Goal: Task Accomplishment & Management: Manage account settings

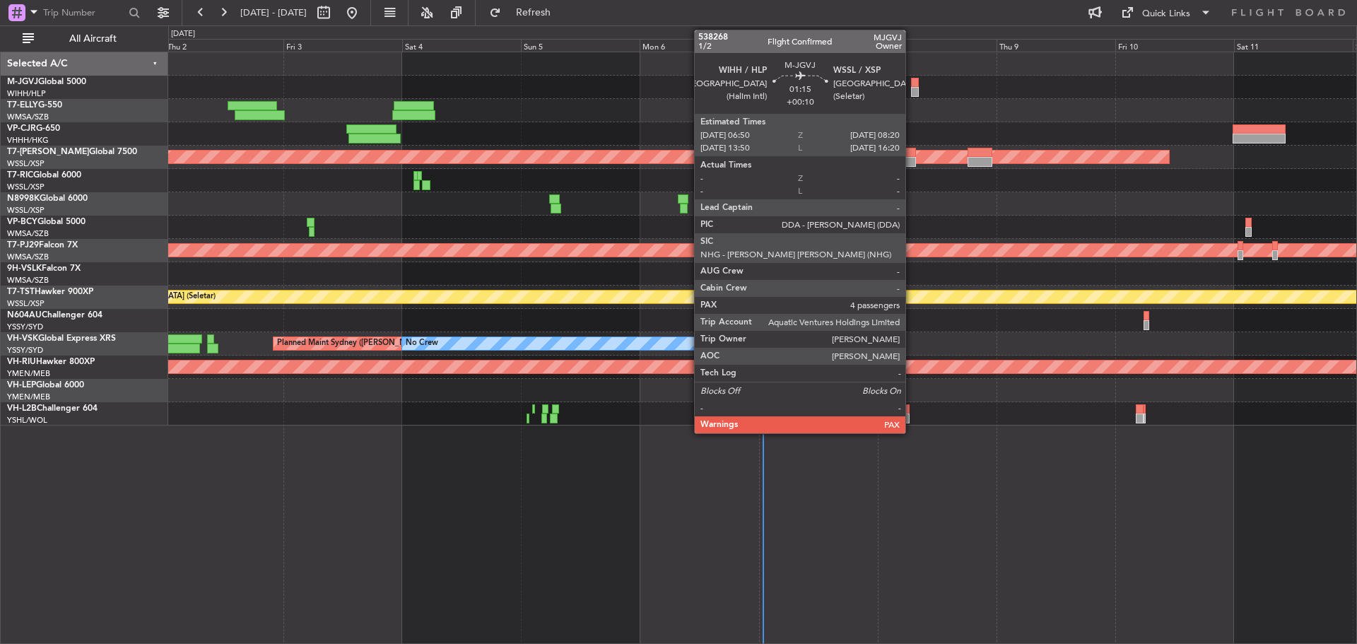
click at [912, 93] on div at bounding box center [915, 92] width 8 height 10
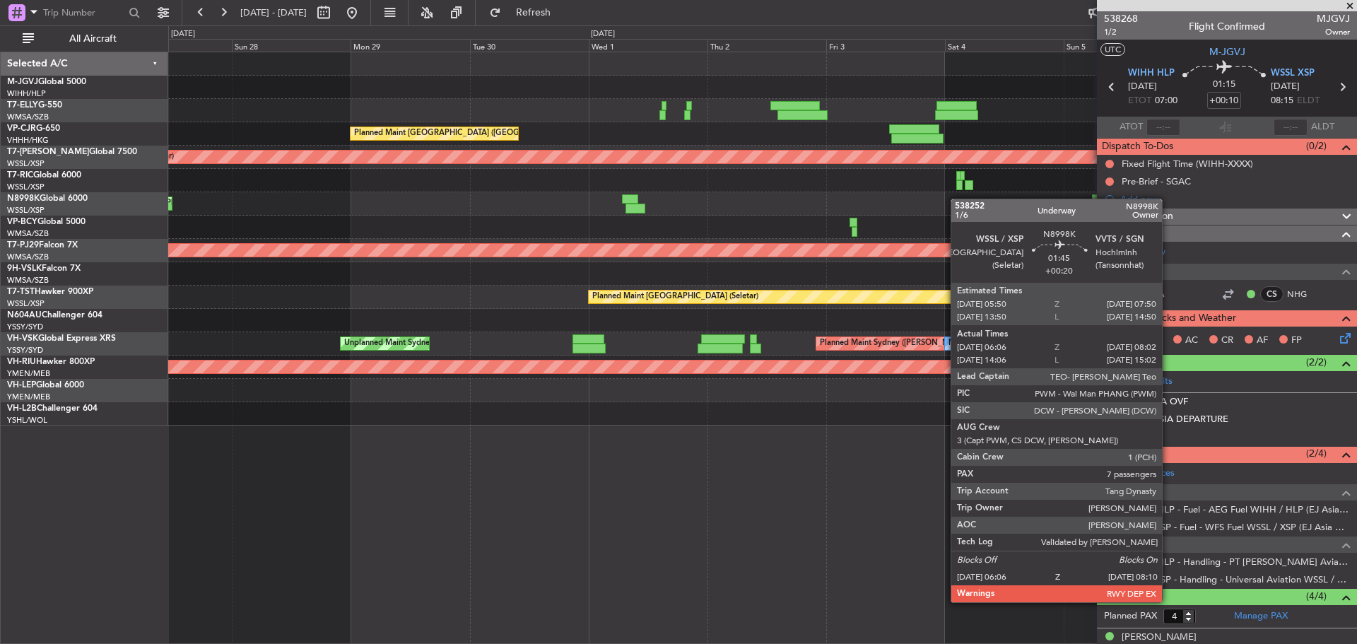
click at [1037, 198] on div "Planned Maint [GEOGRAPHIC_DATA] ([GEOGRAPHIC_DATA] Intl) Planned Maint [GEOGRAP…" at bounding box center [762, 238] width 1188 height 373
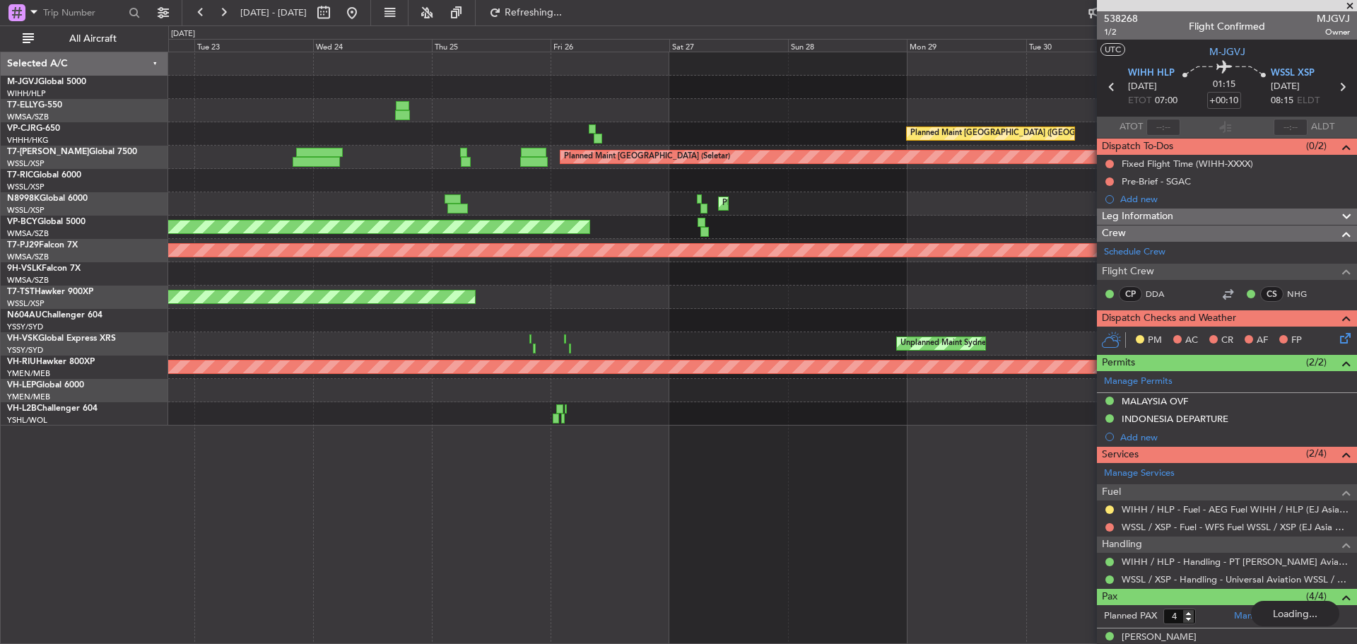
click at [920, 167] on div "[PERSON_NAME] [GEOGRAPHIC_DATA] (Dubai Intl) Planned Maint [GEOGRAPHIC_DATA] ([…" at bounding box center [762, 238] width 1188 height 373
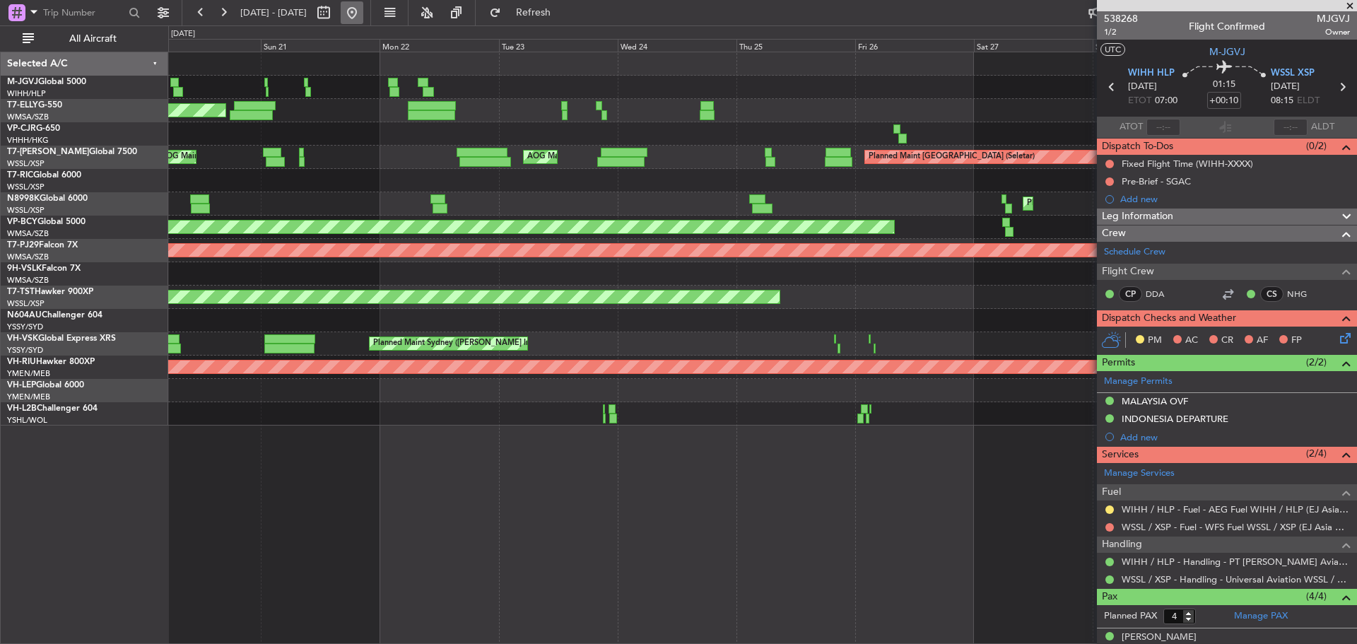
click at [363, 11] on button at bounding box center [352, 12] width 23 height 23
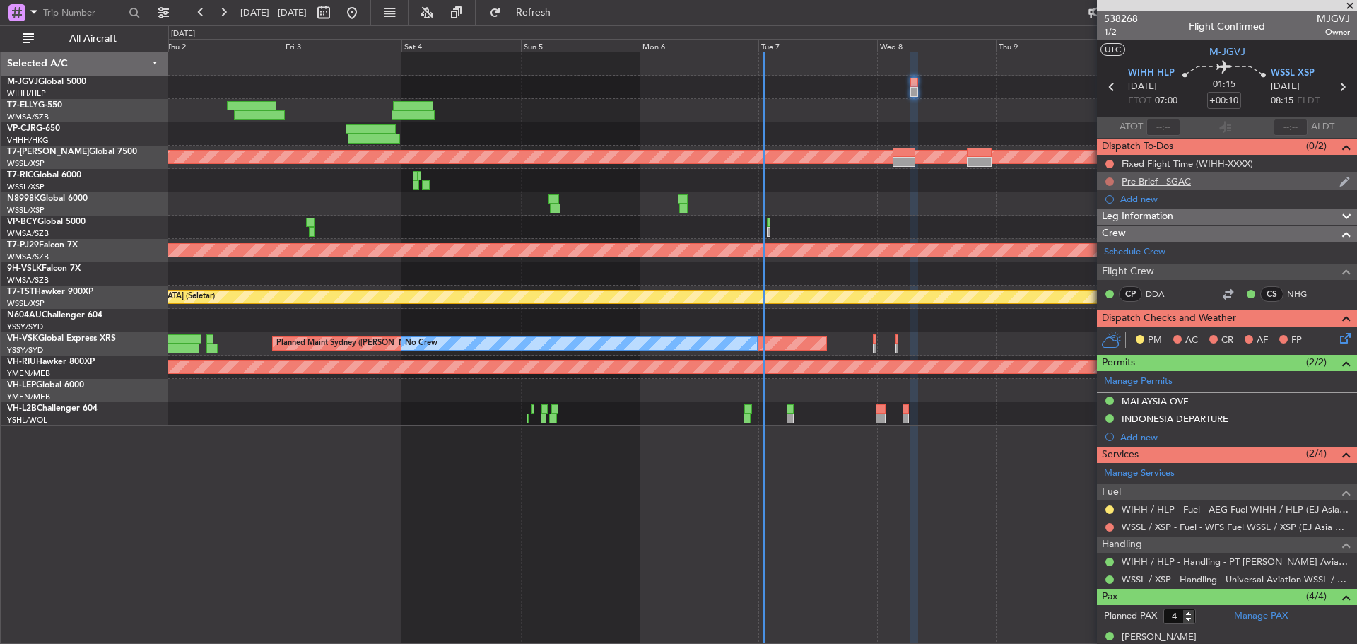
click at [1108, 180] on button at bounding box center [1109, 181] width 8 height 8
click at [1095, 222] on span "In Progress" at bounding box center [1117, 223] width 48 height 14
click at [1108, 526] on button at bounding box center [1109, 527] width 8 height 8
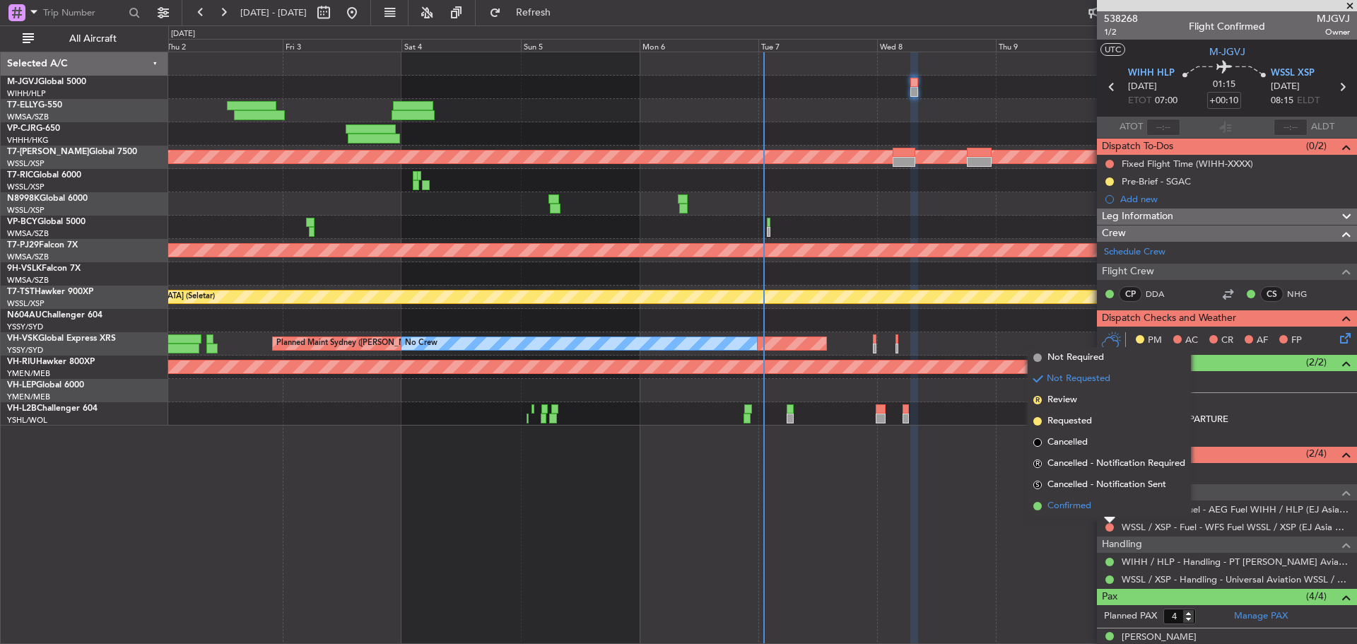
click at [1099, 506] on li "Confirmed" at bounding box center [1109, 505] width 163 height 21
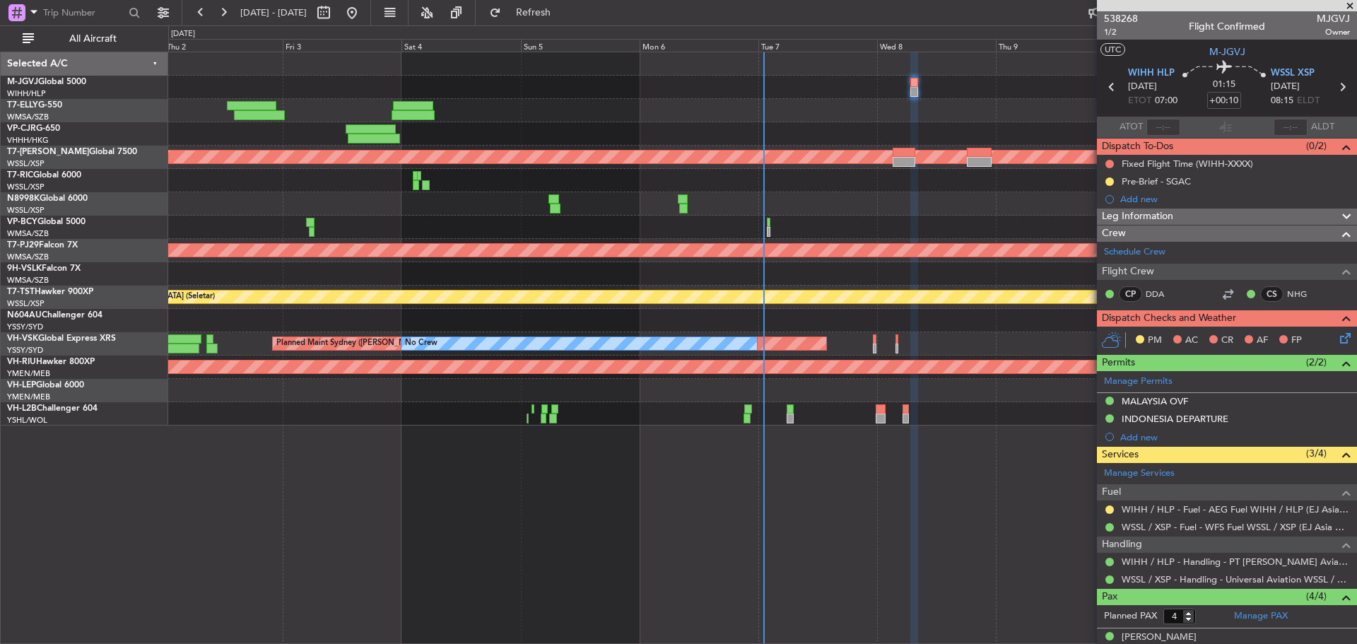
click at [1335, 87] on icon at bounding box center [1342, 87] width 18 height 18
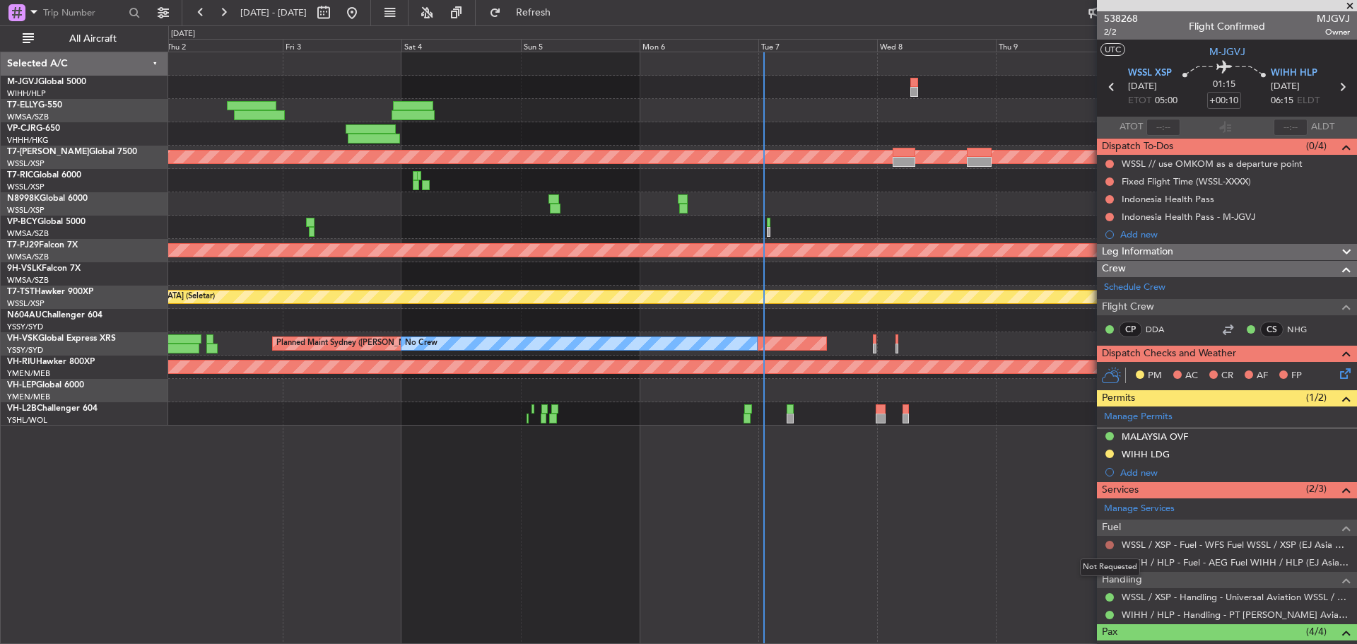
click at [1108, 542] on button at bounding box center [1109, 545] width 8 height 8
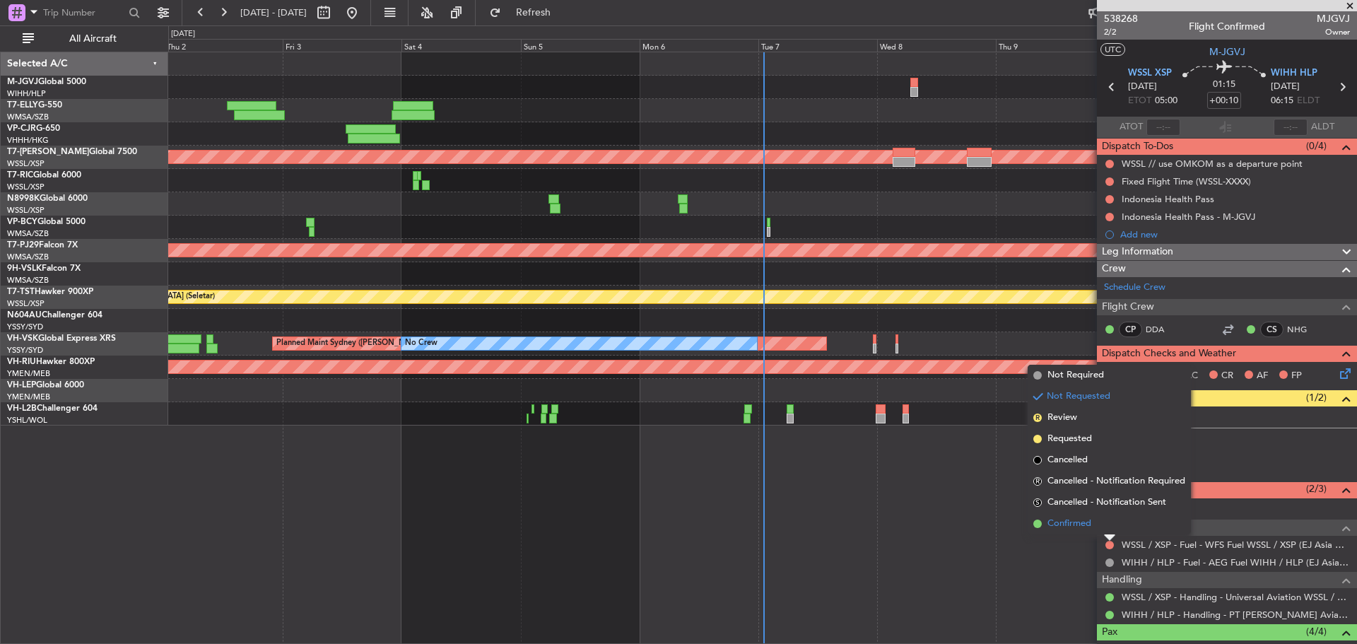
click at [1099, 523] on li "Confirmed" at bounding box center [1109, 523] width 163 height 21
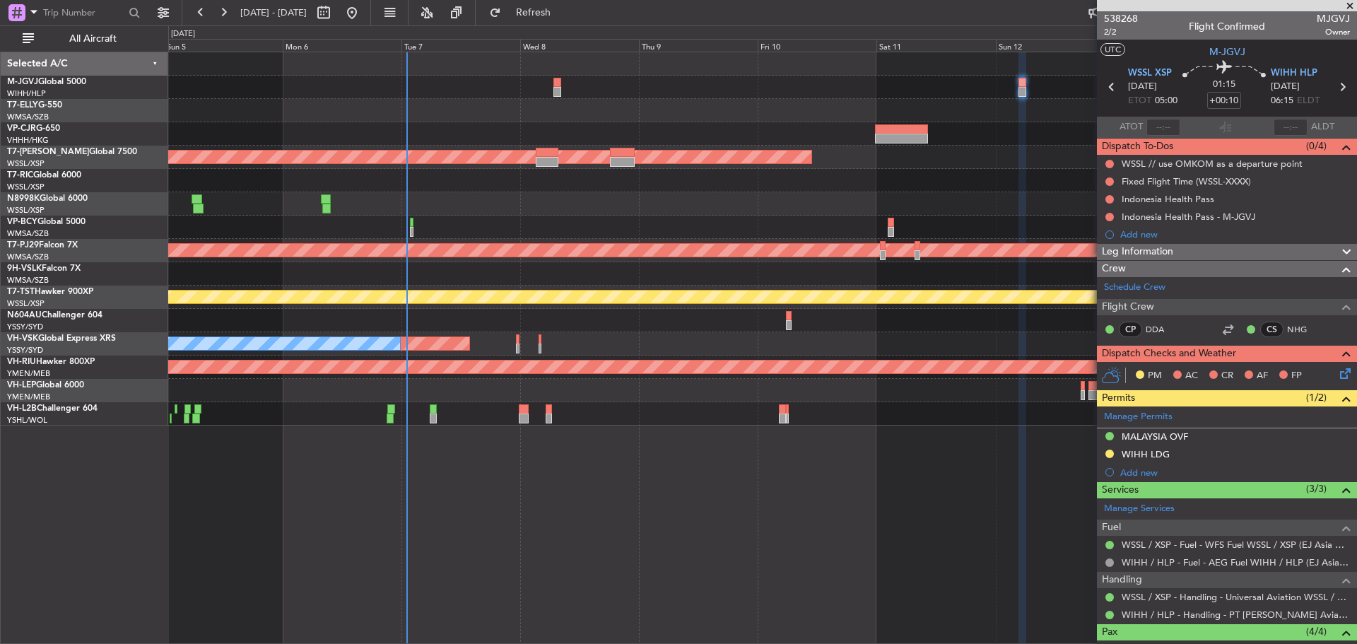
click at [526, 141] on div "Planned Maint [GEOGRAPHIC_DATA] (Seletar) Planned Maint [GEOGRAPHIC_DATA] (Sult…" at bounding box center [762, 238] width 1188 height 373
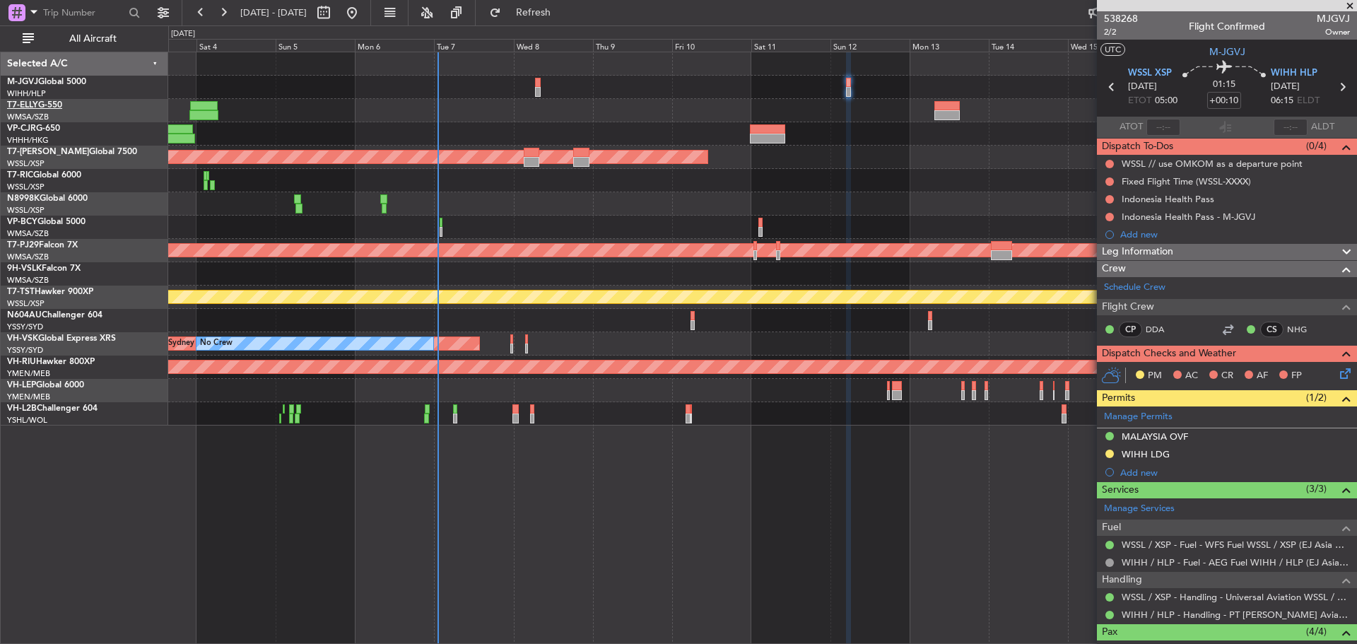
click at [50, 103] on link "T7-ELLY G-550" at bounding box center [34, 105] width 55 height 8
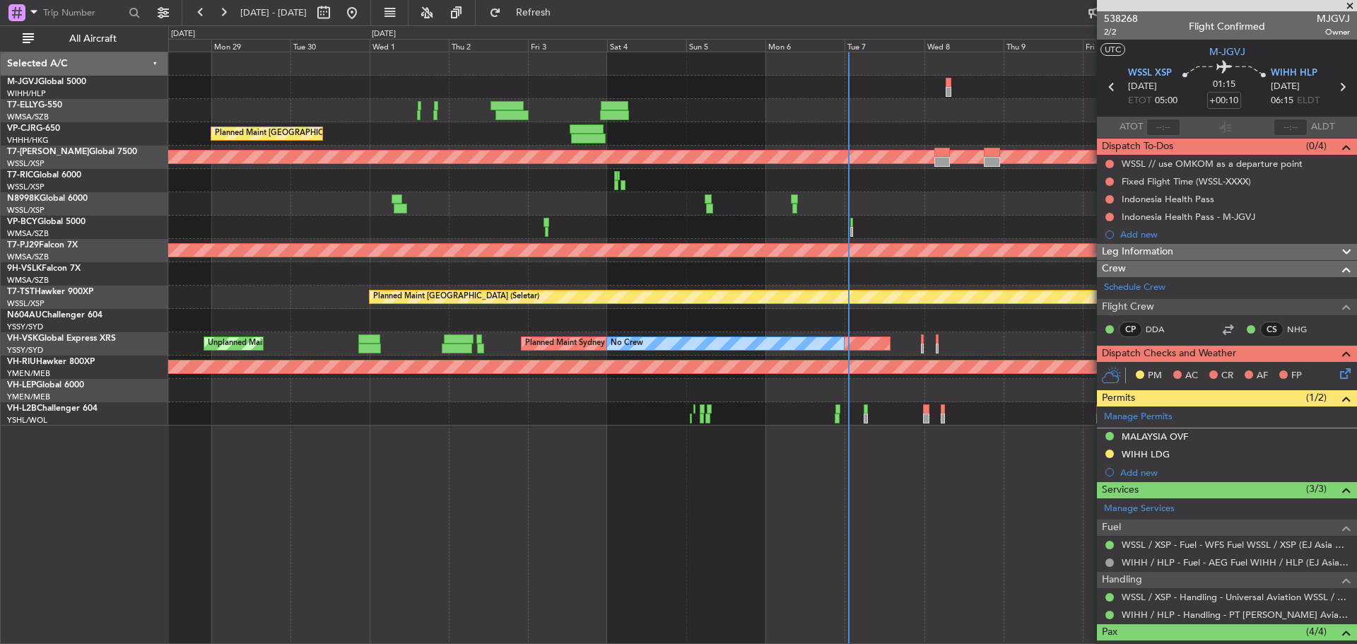
click at [893, 143] on div "Planned Maint [GEOGRAPHIC_DATA] ([GEOGRAPHIC_DATA] Intl)" at bounding box center [762, 133] width 1188 height 23
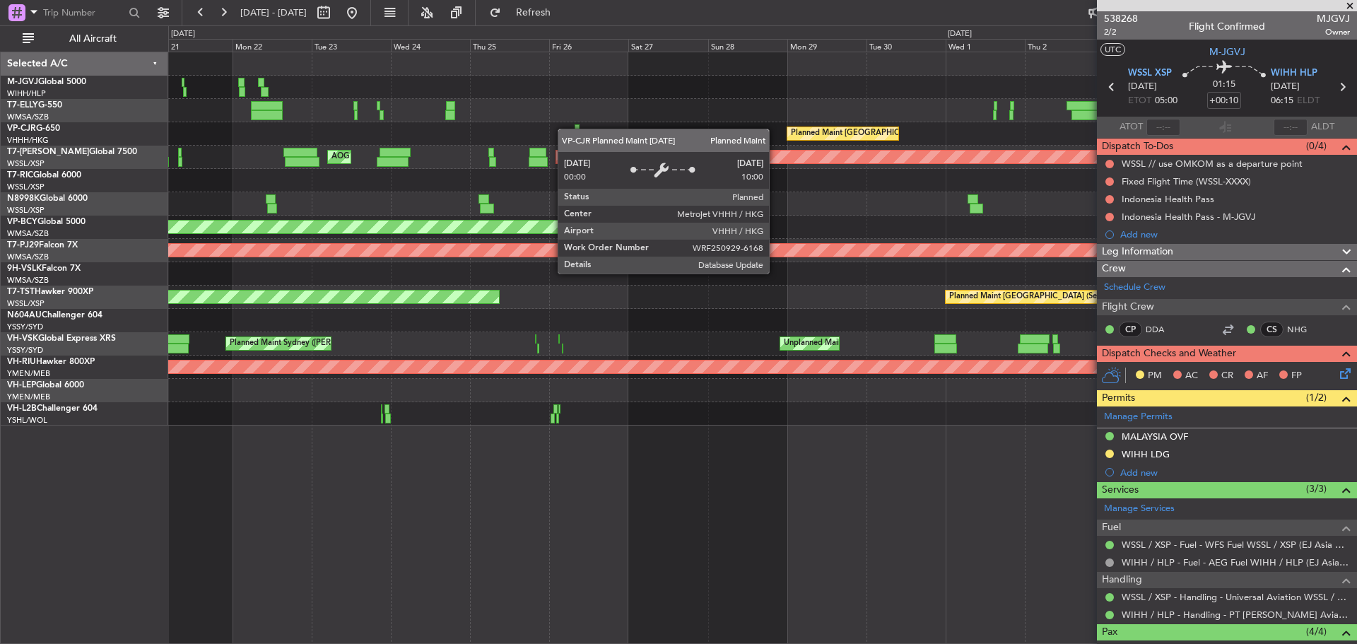
click at [953, 139] on div "Planned Maint [GEOGRAPHIC_DATA] (Seletar) [PERSON_NAME] Jakarta (Halim Intl) [P…" at bounding box center [762, 238] width 1188 height 373
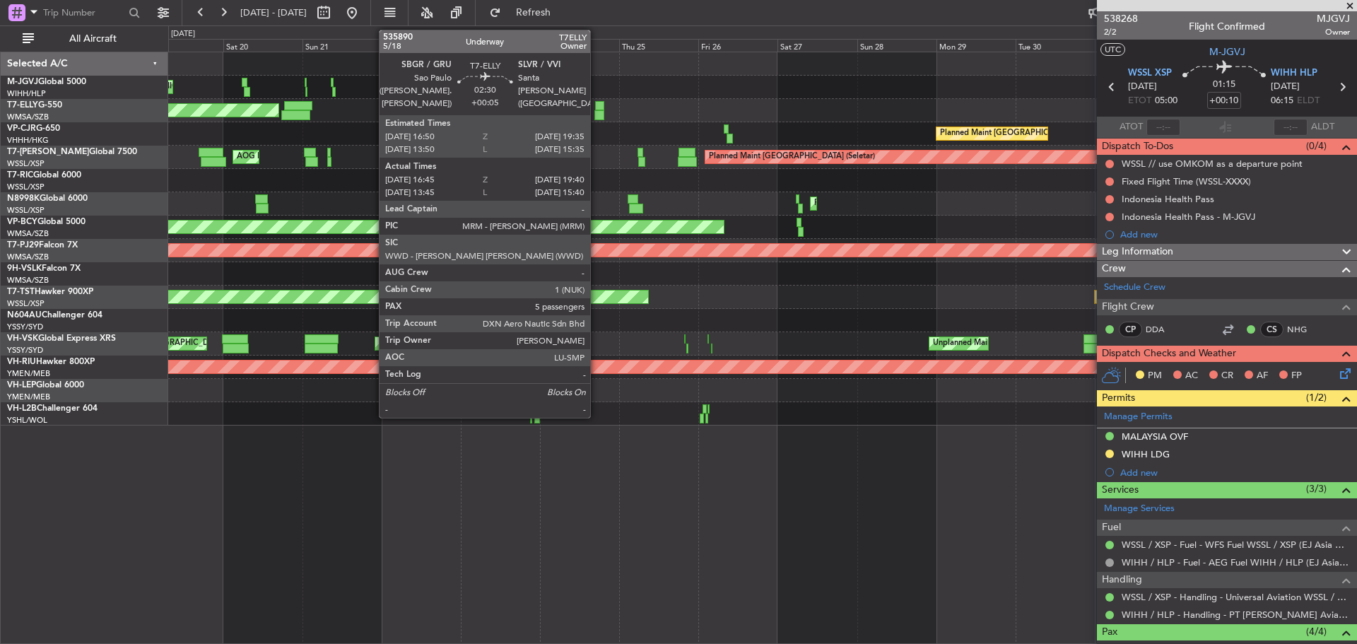
click at [596, 117] on div at bounding box center [599, 115] width 10 height 10
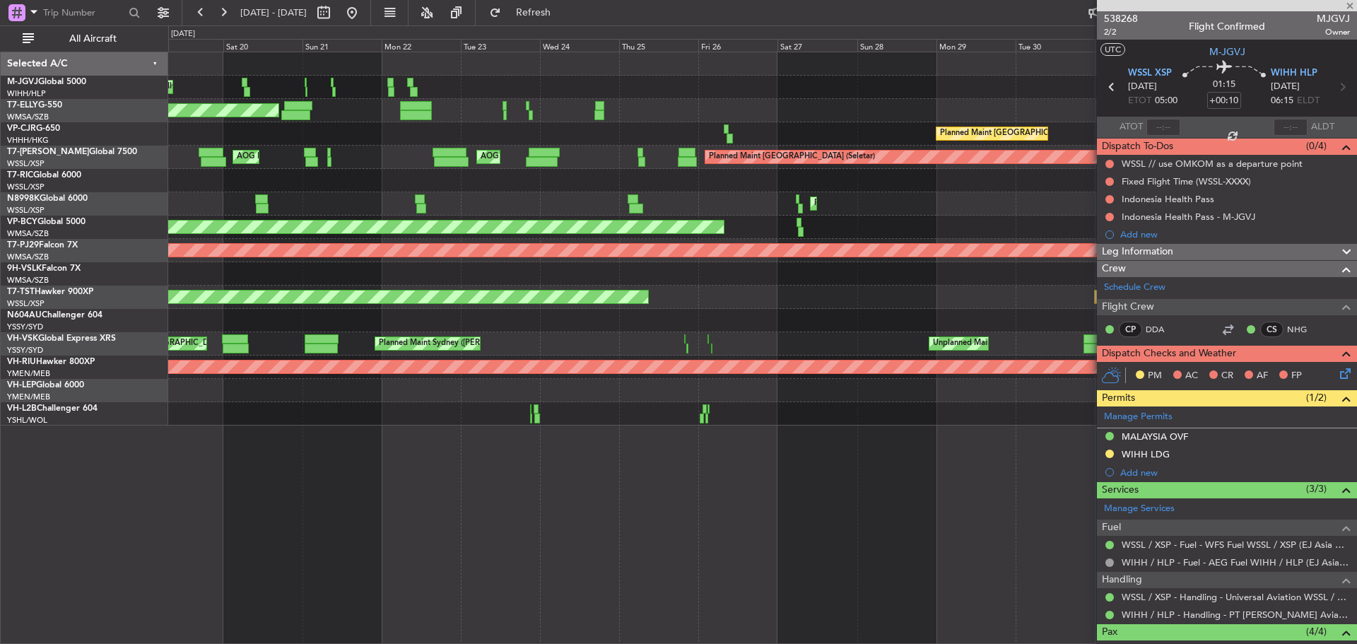
type input "+00:05"
type input "16:55"
type input "19:35"
type input "5"
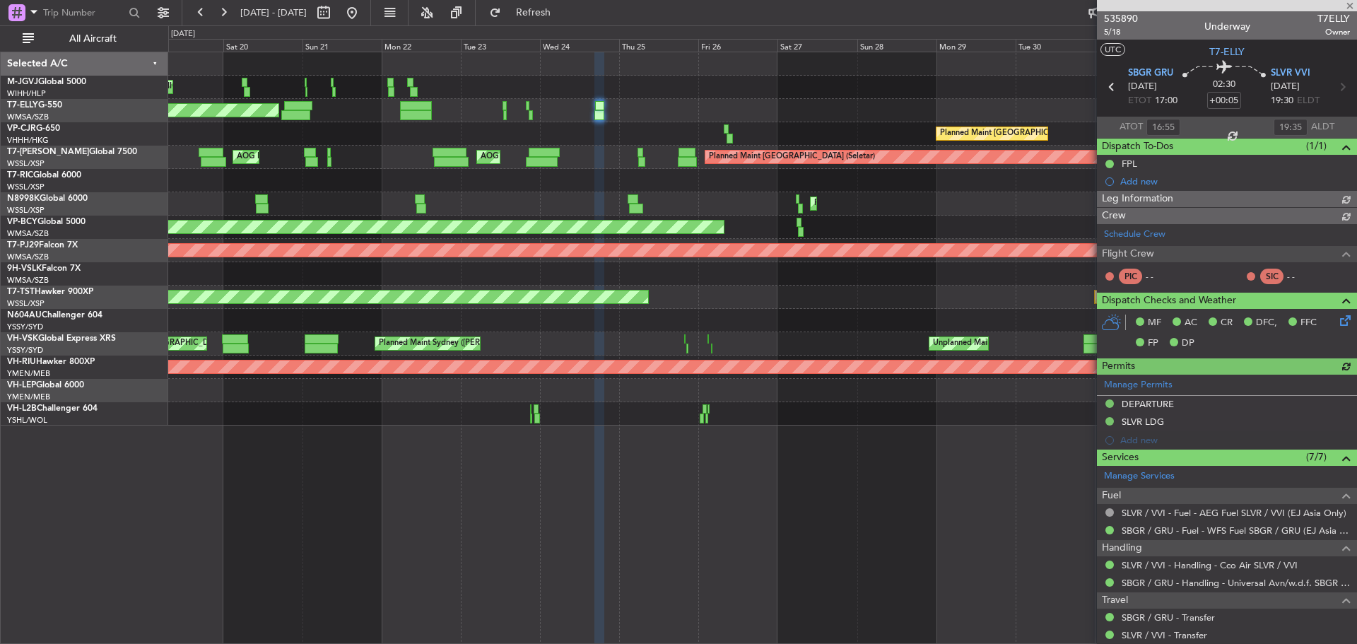
type input "[PERSON_NAME] (KYA)"
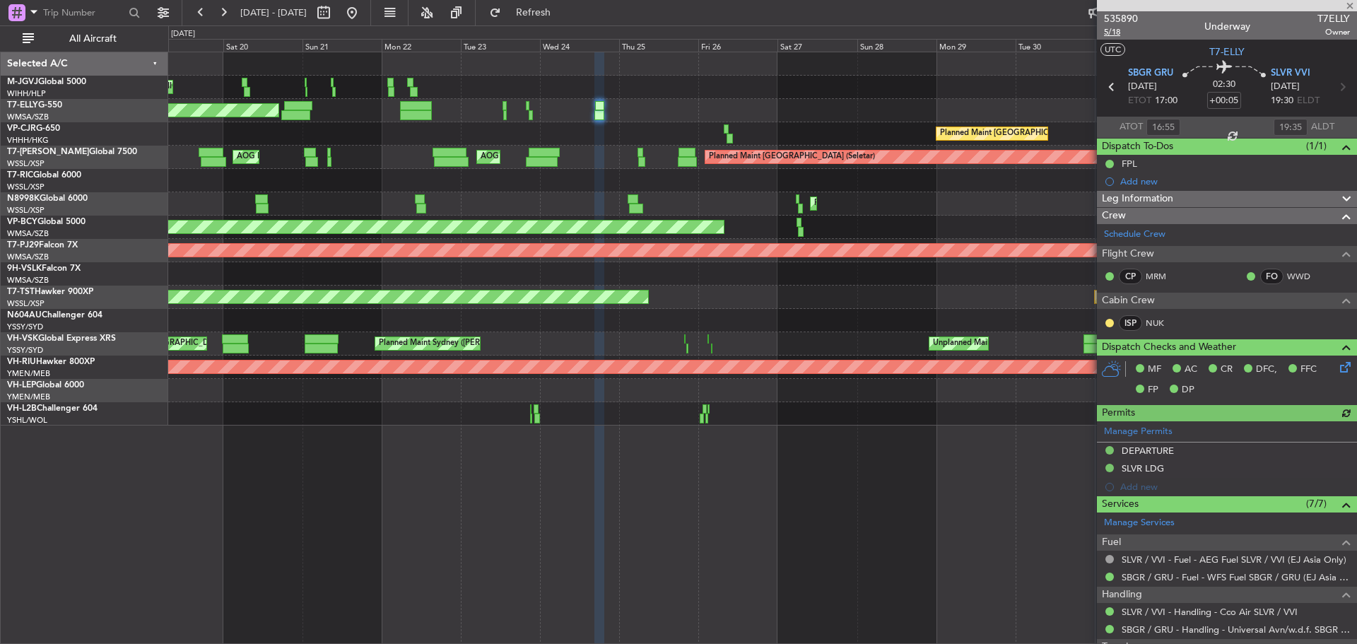
click at [1107, 32] on span "5/18" at bounding box center [1121, 32] width 34 height 12
click at [51, 107] on link "T7-ELLY G-550" at bounding box center [34, 105] width 55 height 8
type input "[PERSON_NAME] (KYA)"
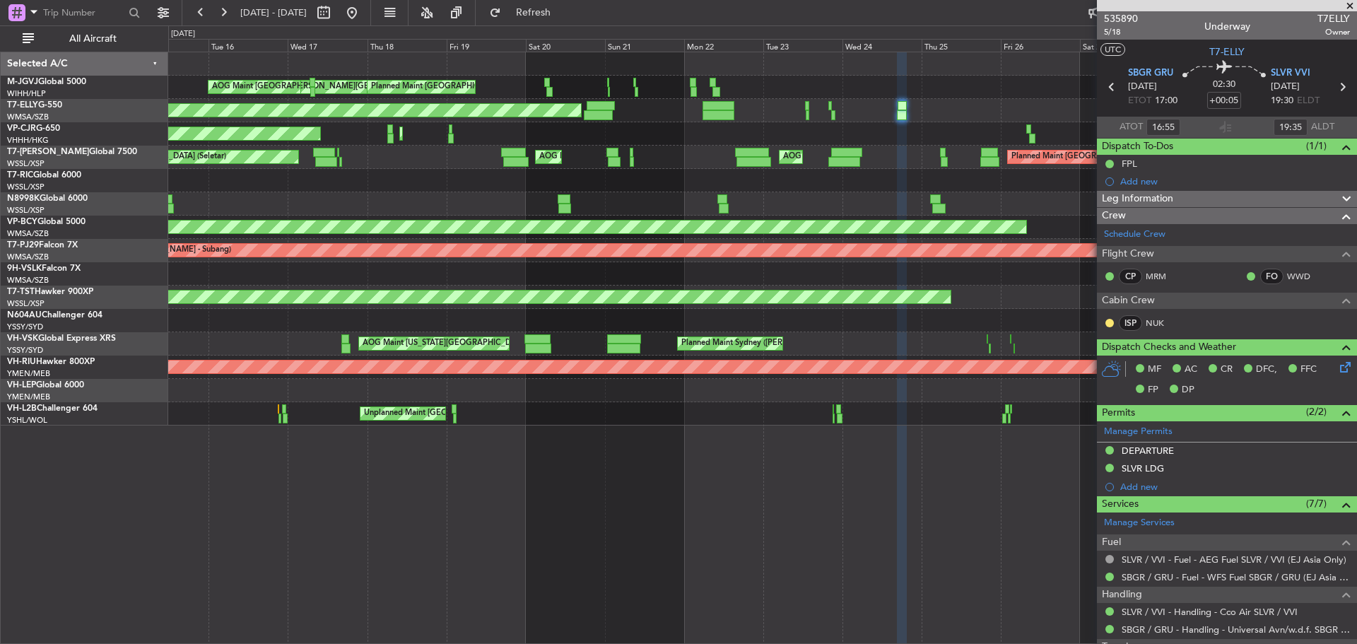
click at [820, 137] on div "Planned Maint [GEOGRAPHIC_DATA] ([GEOGRAPHIC_DATA] Intl) Planned Maint [GEOGRAP…" at bounding box center [762, 133] width 1188 height 23
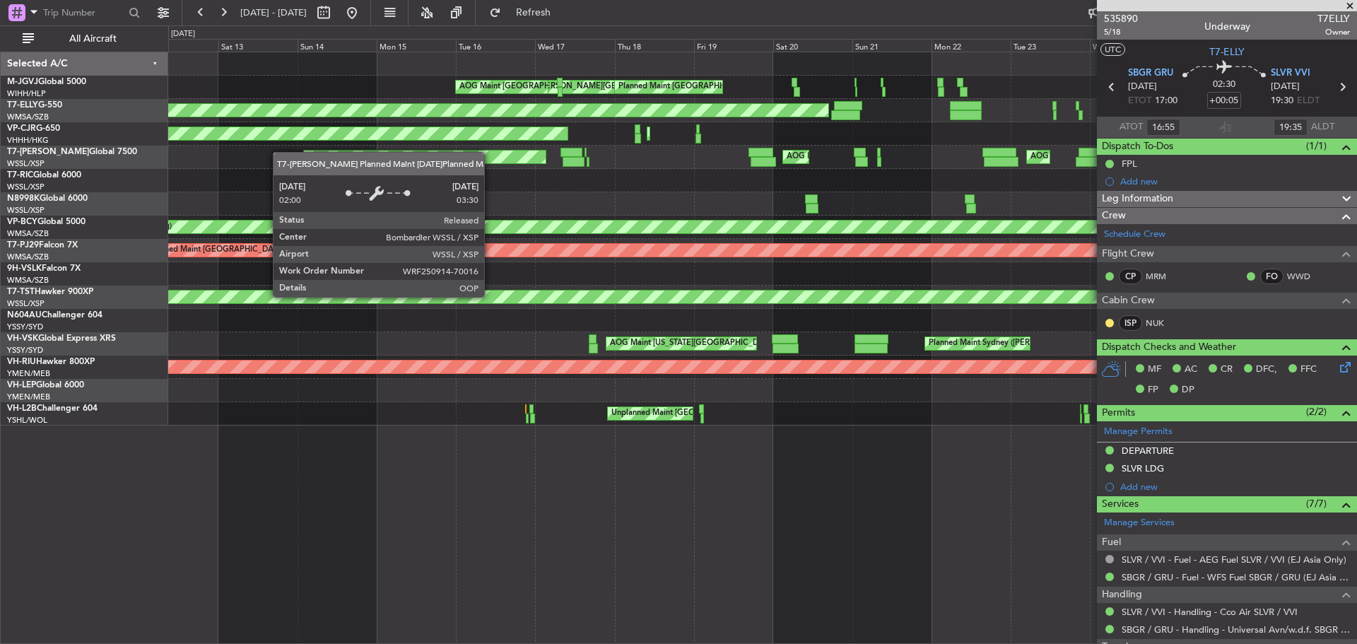
click at [678, 151] on div "Planned Maint [GEOGRAPHIC_DATA] (Seletar) AOG Maint Singapore (Seletar) AOG Mai…" at bounding box center [762, 157] width 1188 height 23
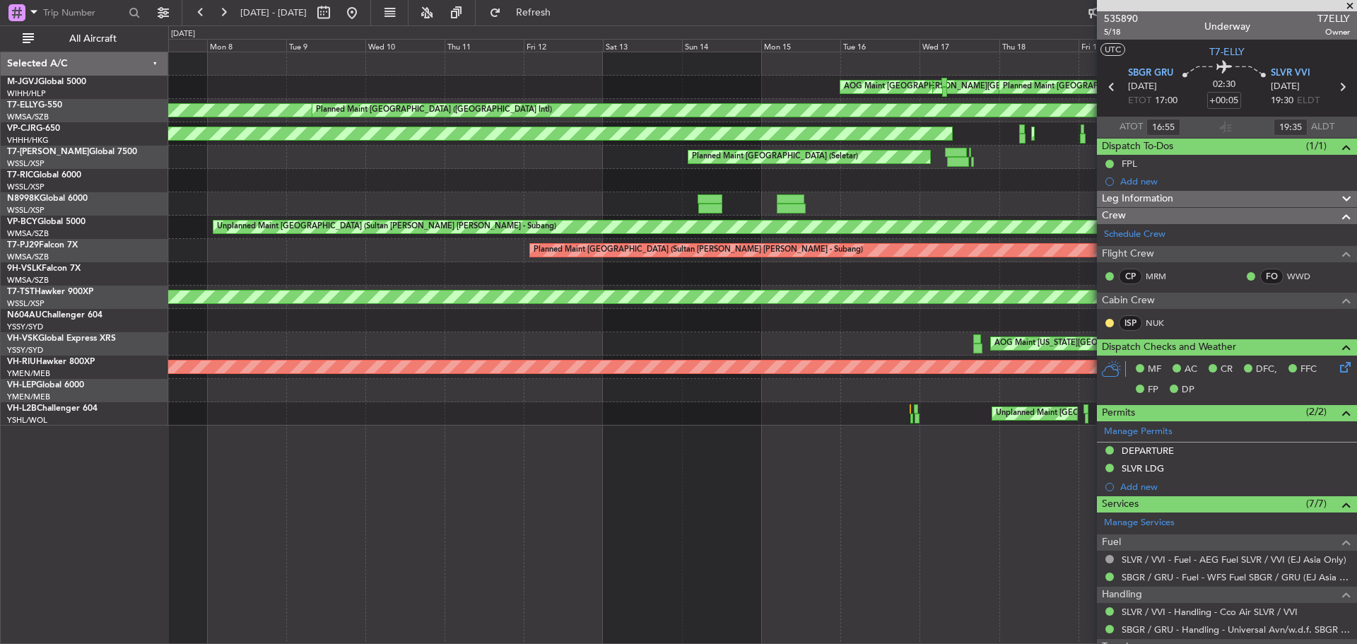
click at [721, 167] on div "[PERSON_NAME][GEOGRAPHIC_DATA] ([PERSON_NAME] Intl) [PERSON_NAME] Jakarta (Hali…" at bounding box center [762, 238] width 1188 height 373
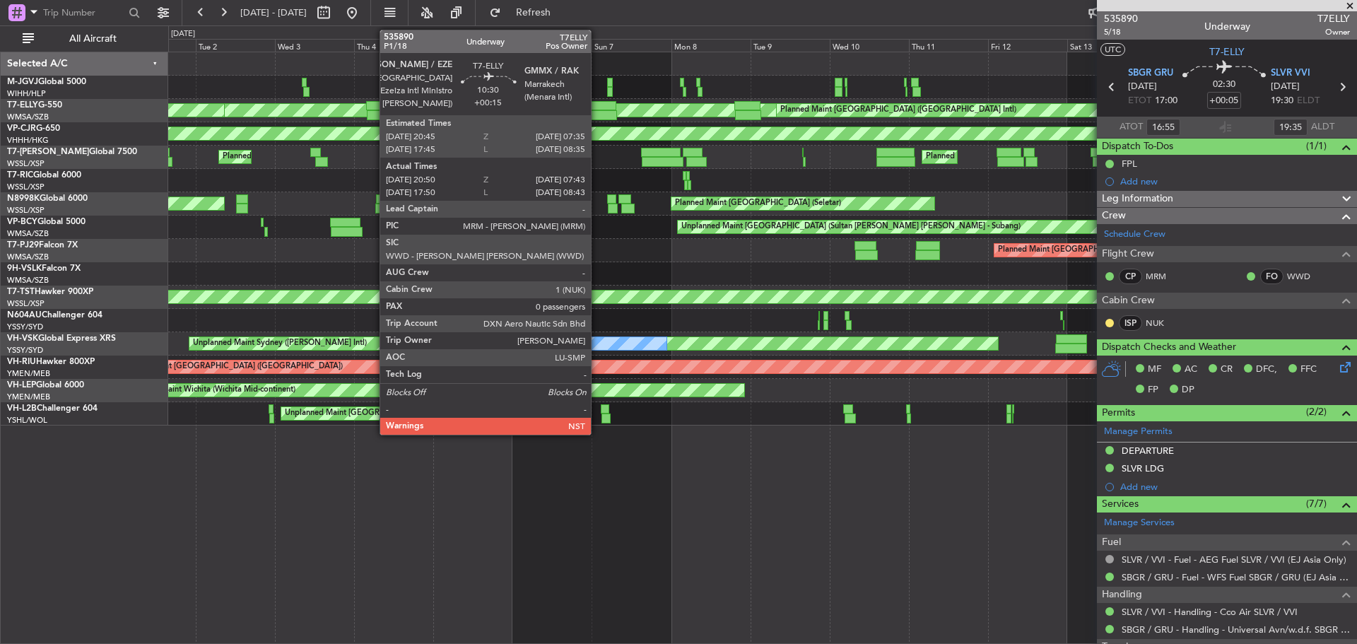
click at [597, 112] on div at bounding box center [599, 115] width 36 height 10
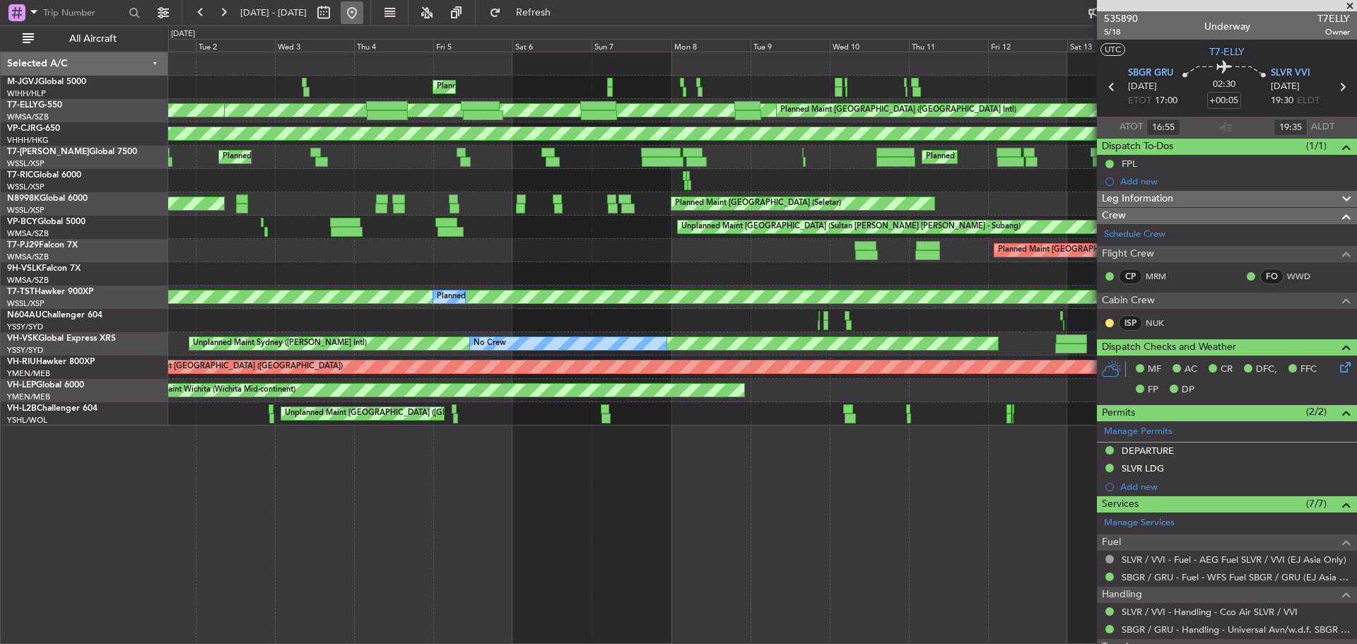
click at [363, 8] on button at bounding box center [352, 12] width 23 height 23
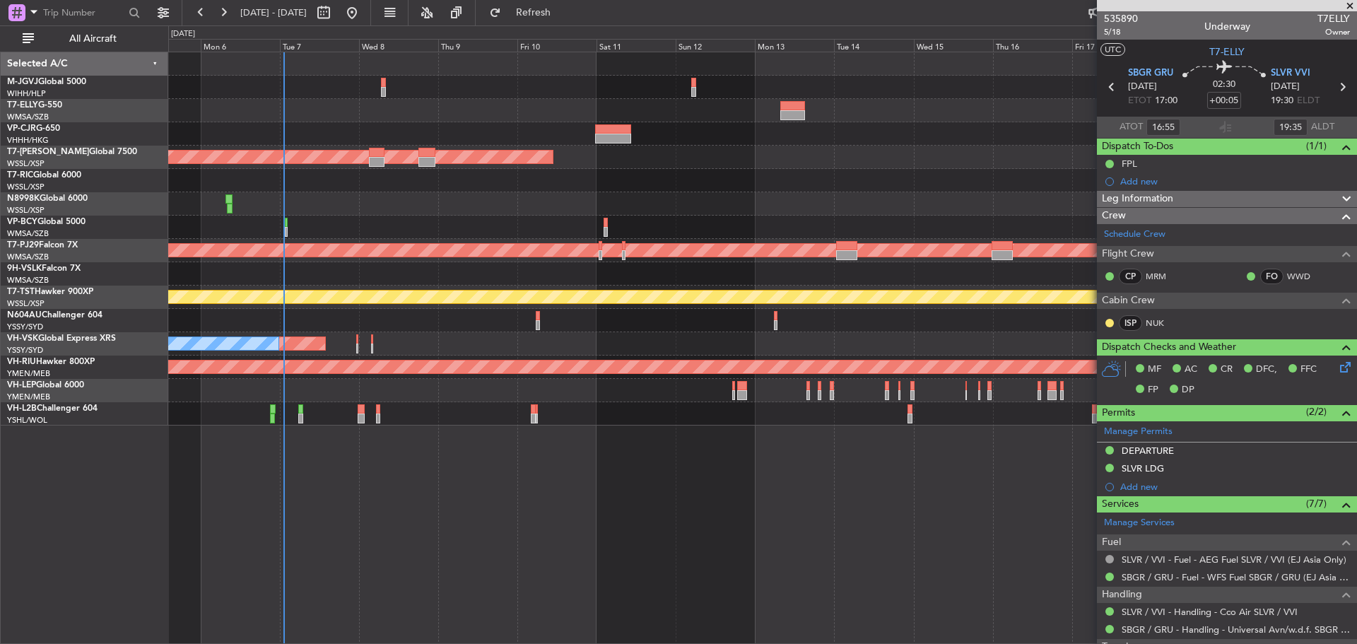
click at [454, 138] on div at bounding box center [762, 133] width 1188 height 23
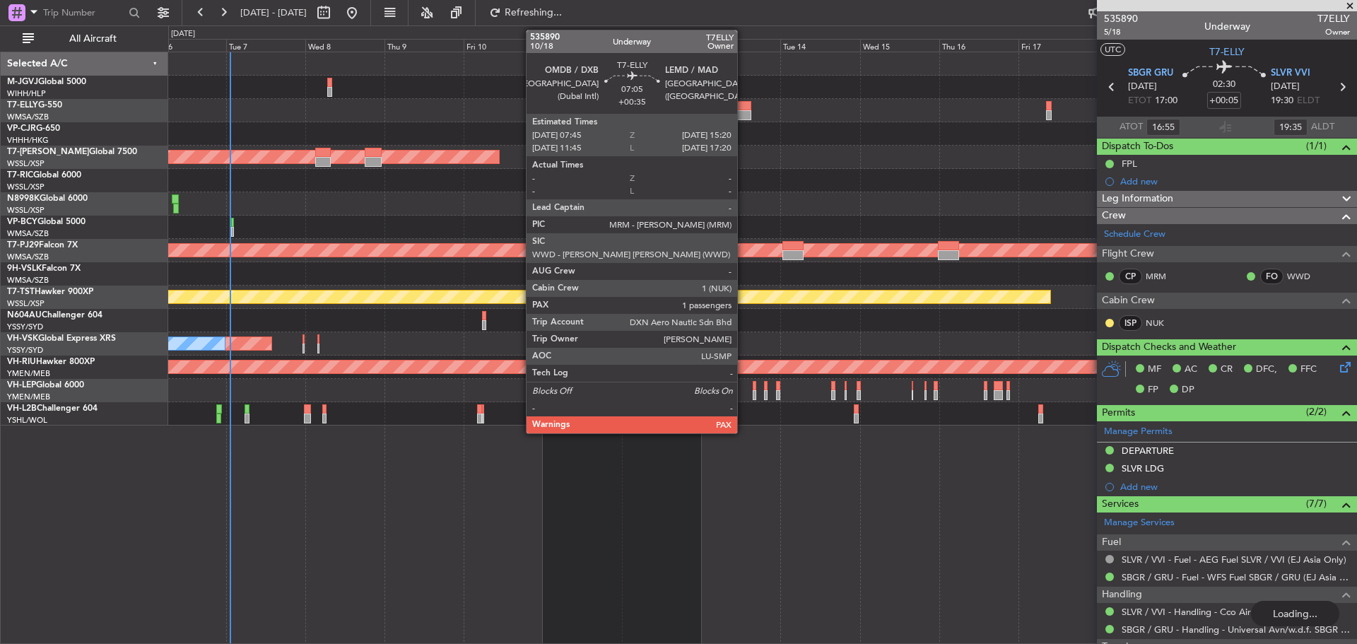
click at [743, 114] on div at bounding box center [738, 115] width 25 height 10
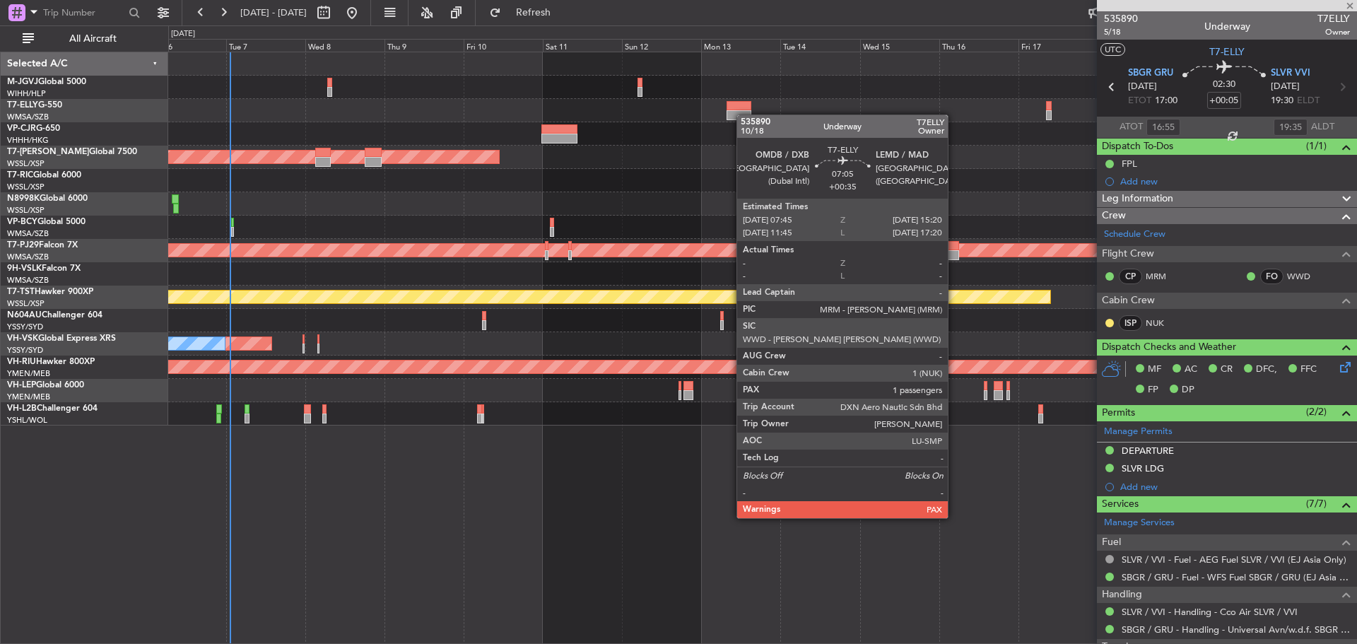
type input "+00:35"
type input "1"
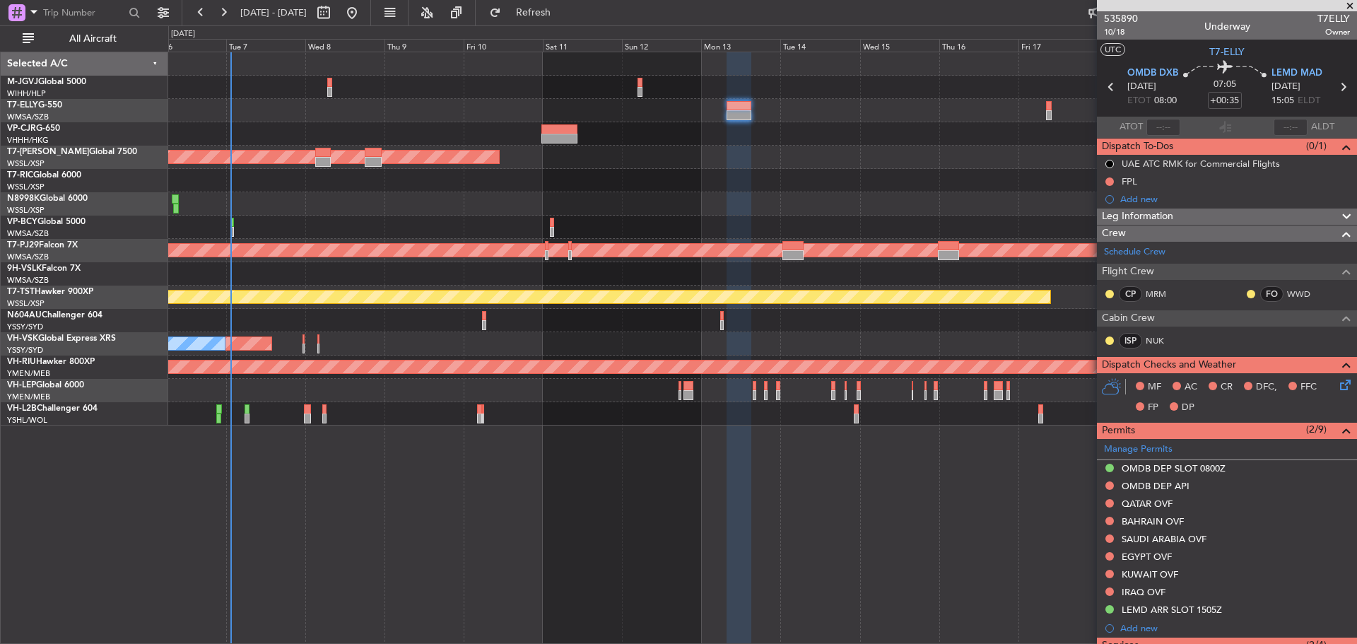
click at [650, 151] on div "Planned Maint [GEOGRAPHIC_DATA] (Seletar)" at bounding box center [762, 157] width 1188 height 23
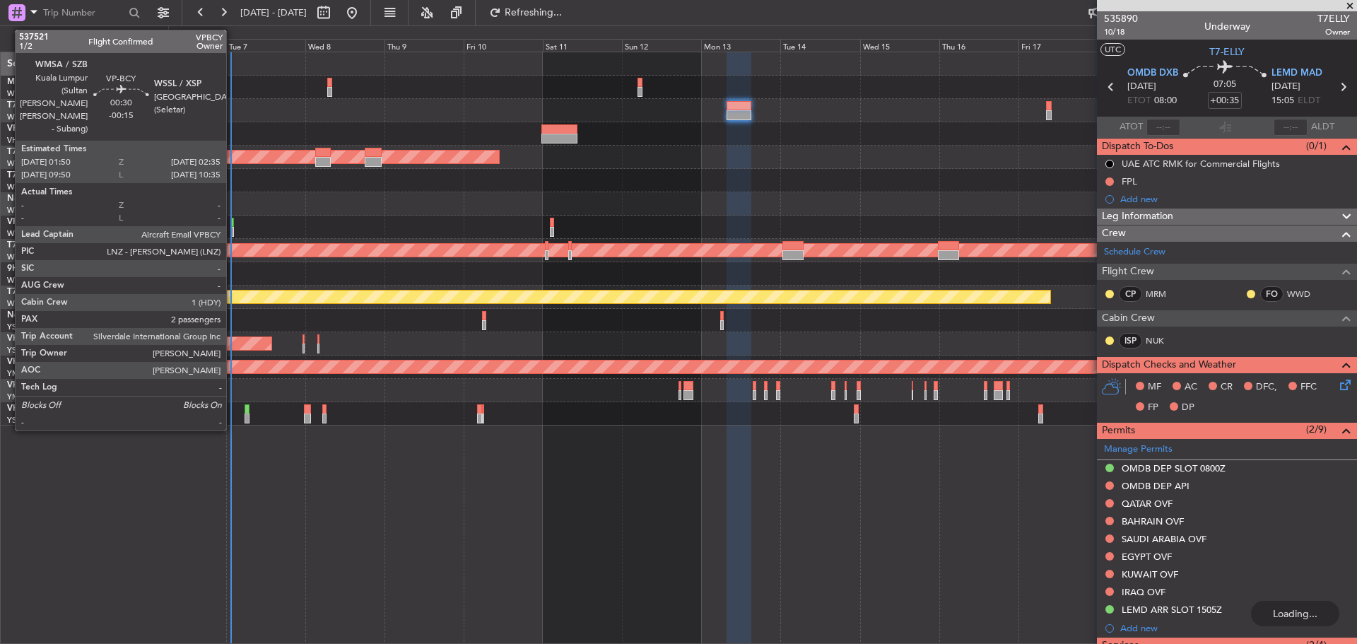
click at [233, 229] on div at bounding box center [232, 232] width 3 height 10
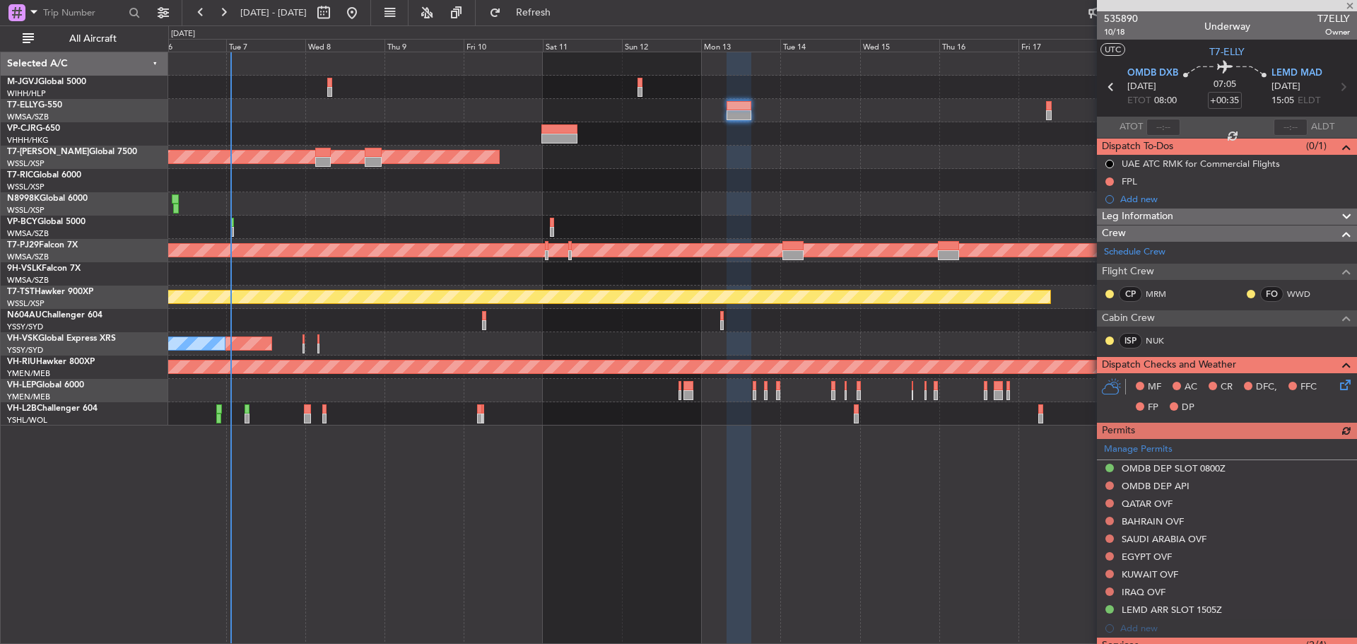
type input "-00:15"
type input "2"
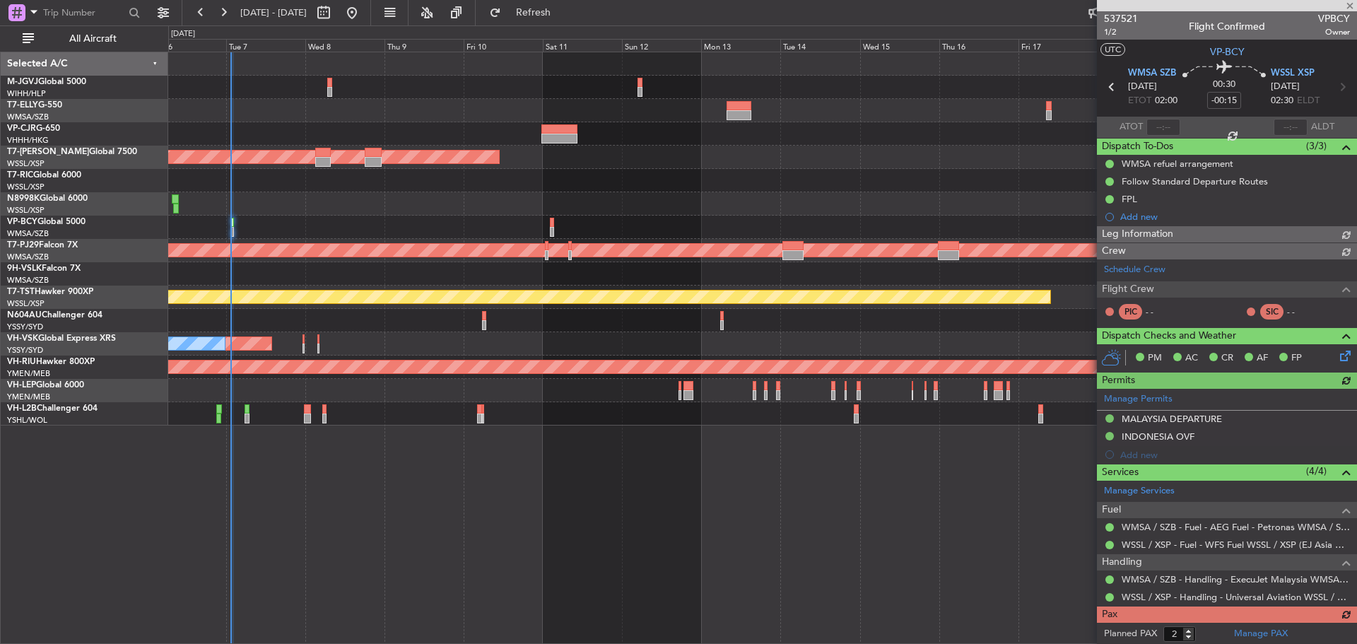
type input "[PERSON_NAME] (EYU)"
type input "A0102"
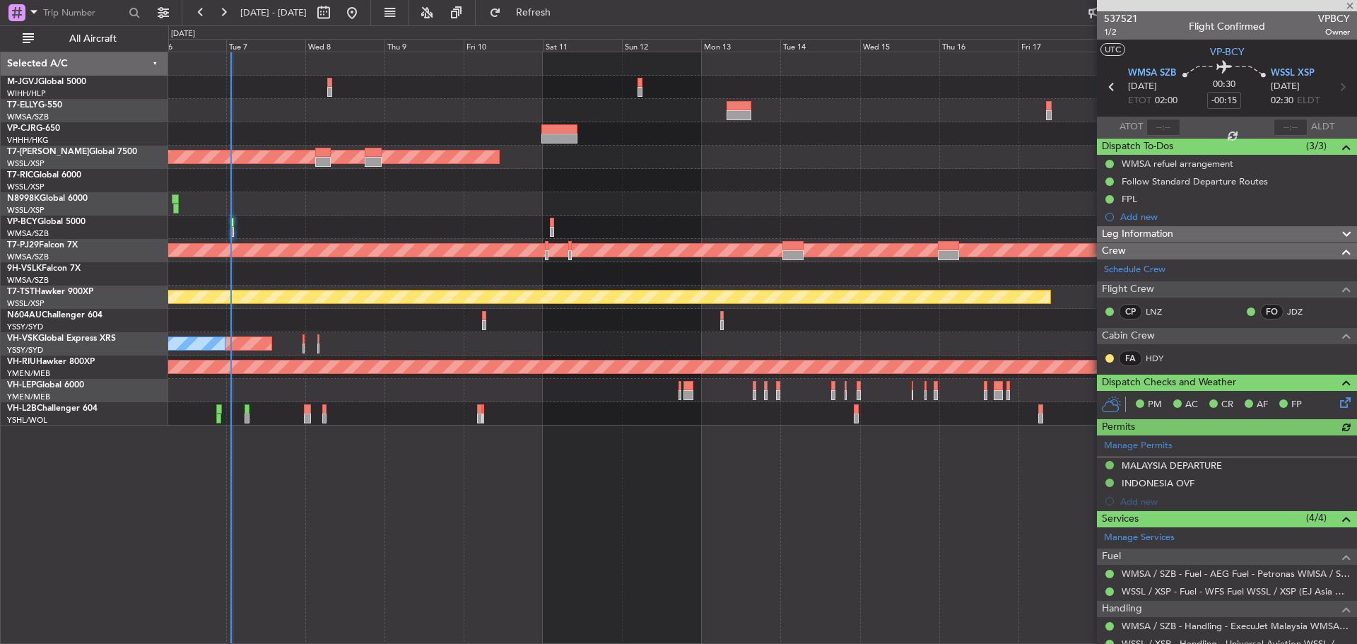
scroll to position [112, 0]
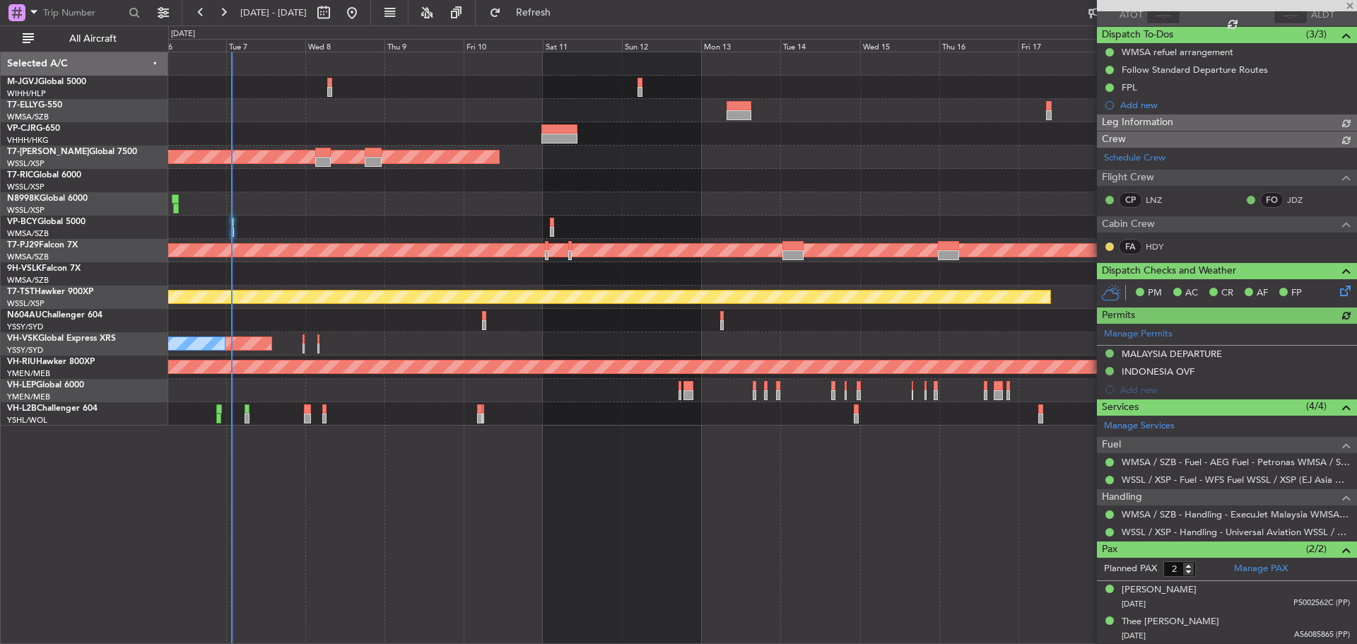
type input "[PERSON_NAME] (EYU)"
type input "A0102"
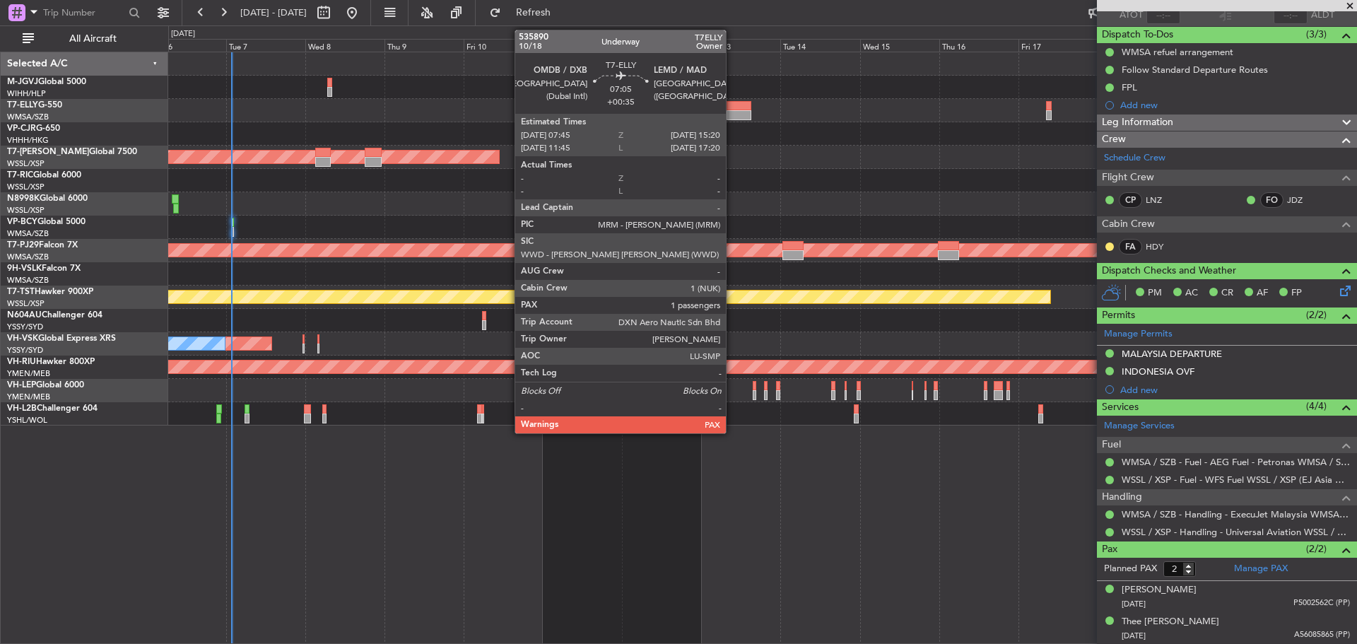
click at [732, 112] on div at bounding box center [738, 115] width 25 height 10
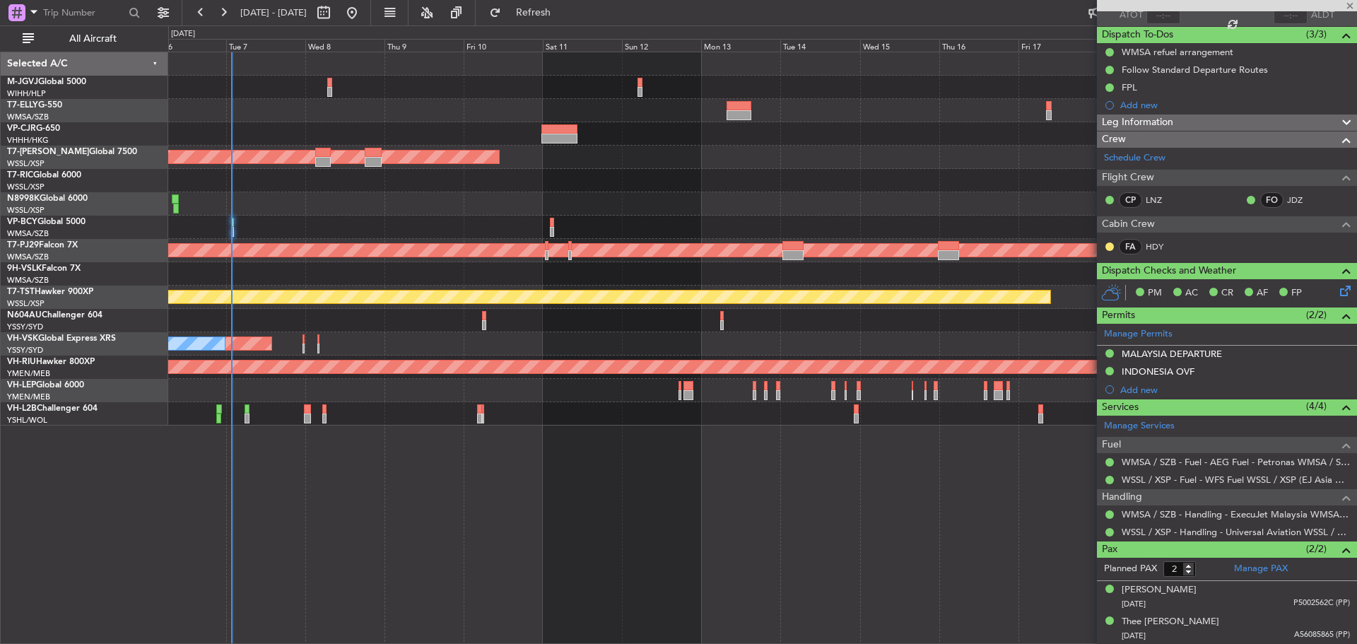
type input "+00:35"
type input "1"
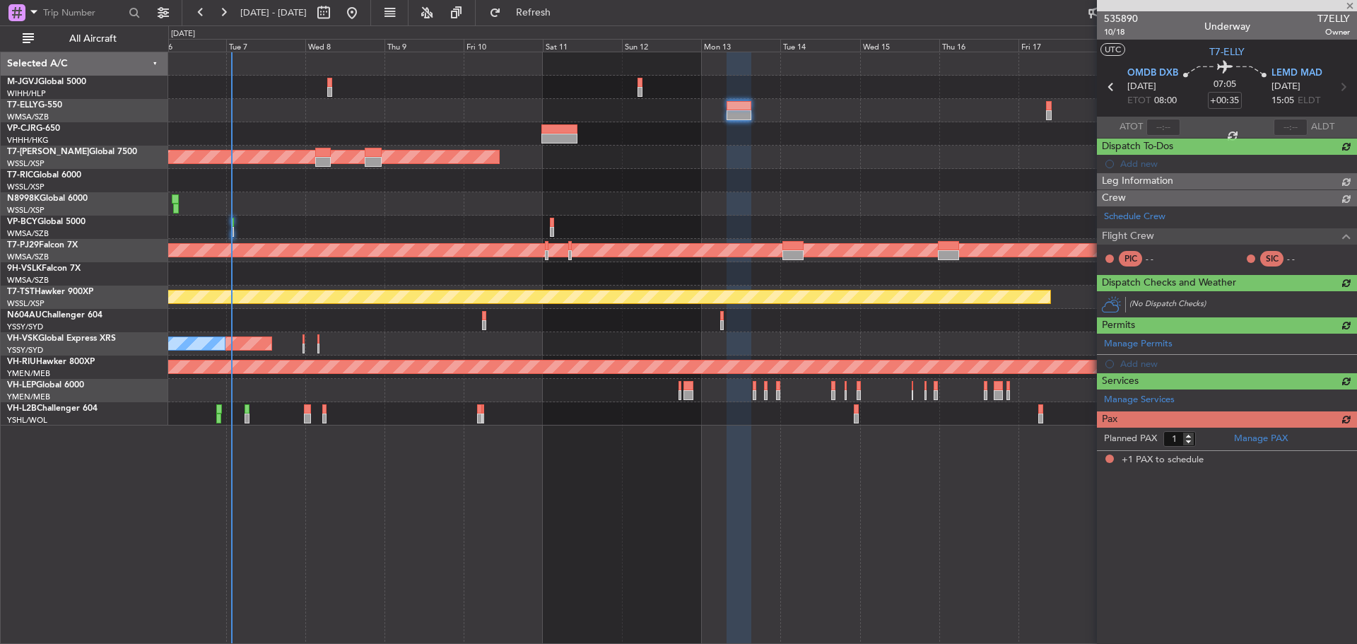
scroll to position [0, 0]
